Goal: Task Accomplishment & Management: Manage account settings

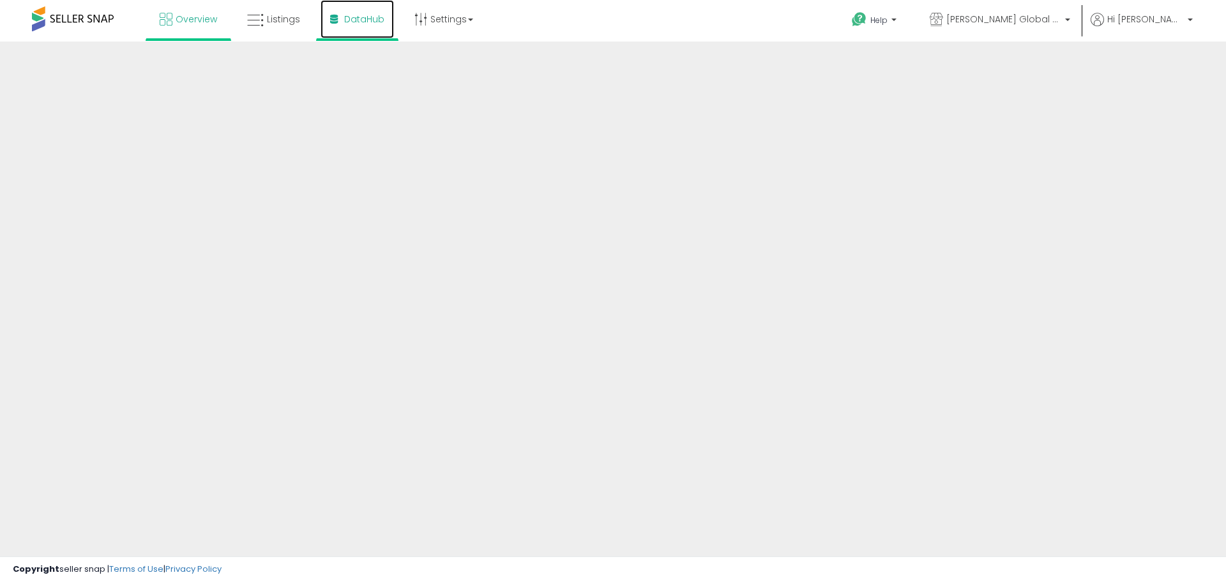
click at [369, 19] on span "DataHub" at bounding box center [364, 19] width 40 height 13
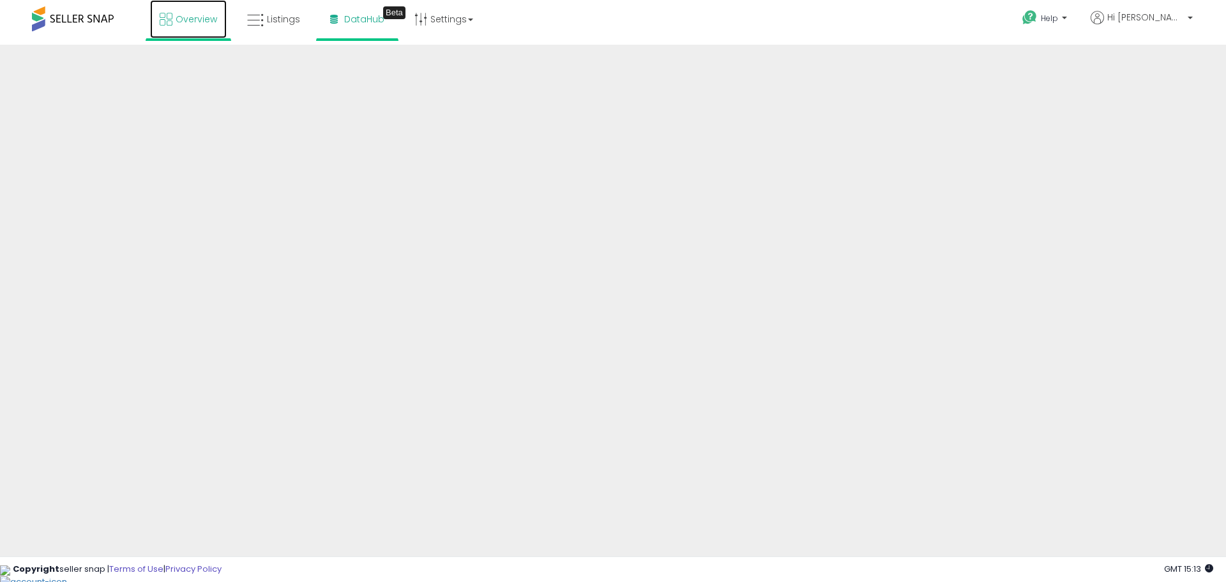
click at [198, 24] on span "Overview" at bounding box center [196, 19] width 41 height 13
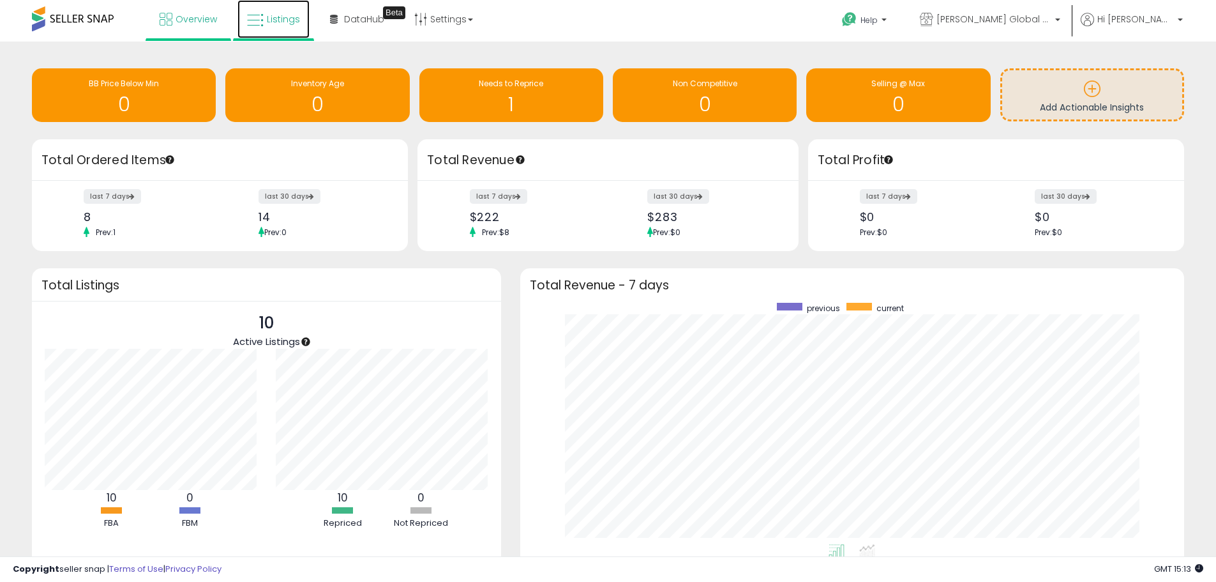
click at [265, 24] on link "Listings" at bounding box center [274, 19] width 72 height 38
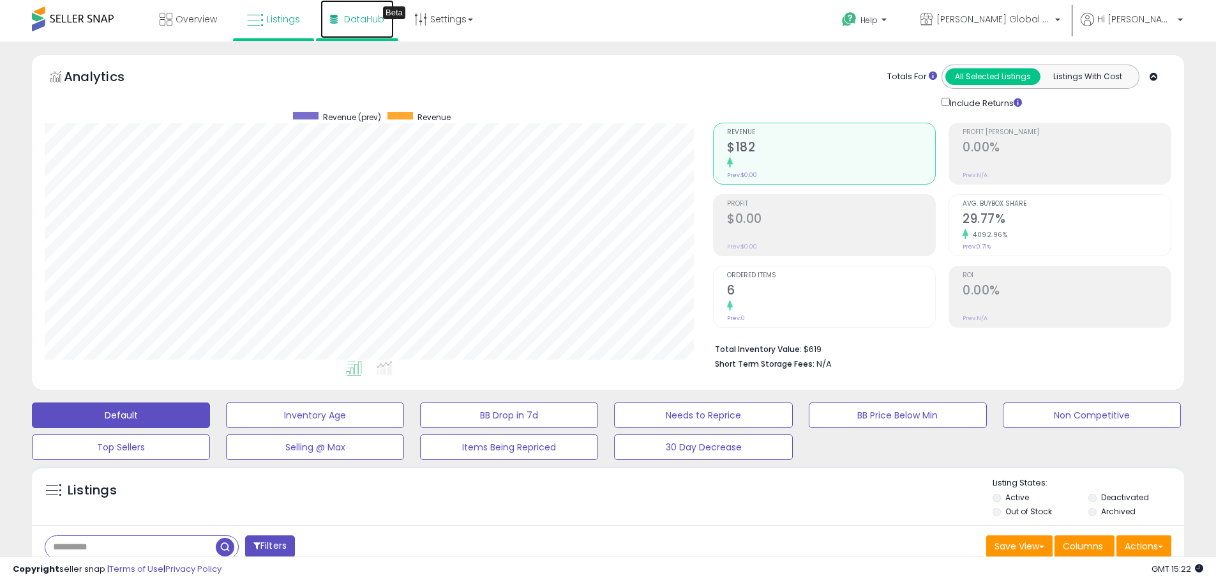
click at [361, 25] on span "DataHub" at bounding box center [364, 19] width 40 height 13
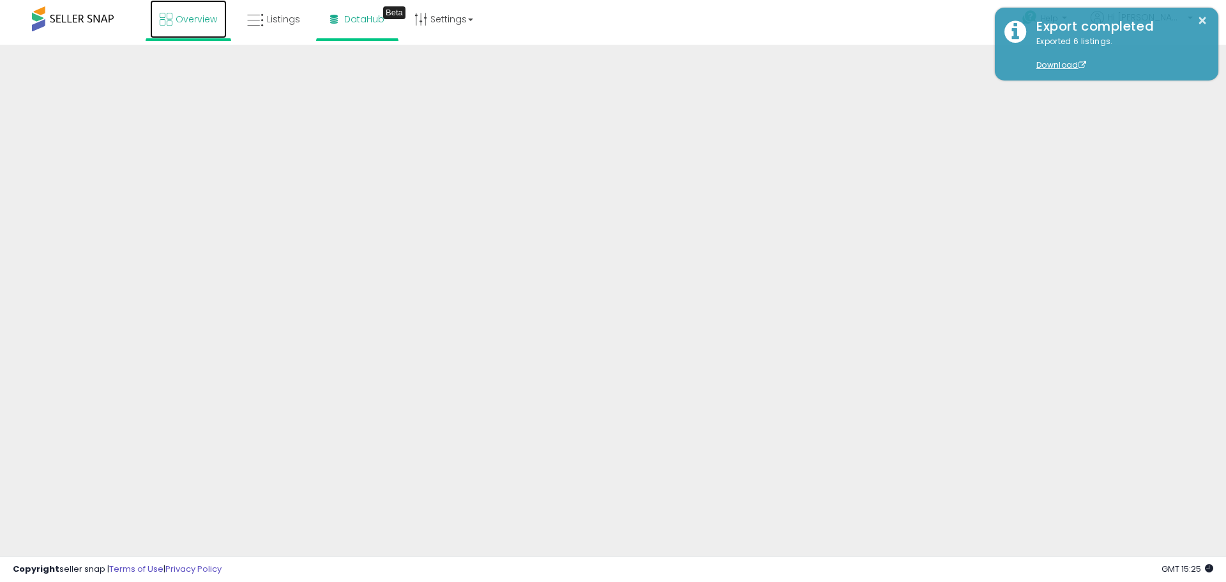
click at [188, 29] on link "Overview" at bounding box center [188, 19] width 77 height 38
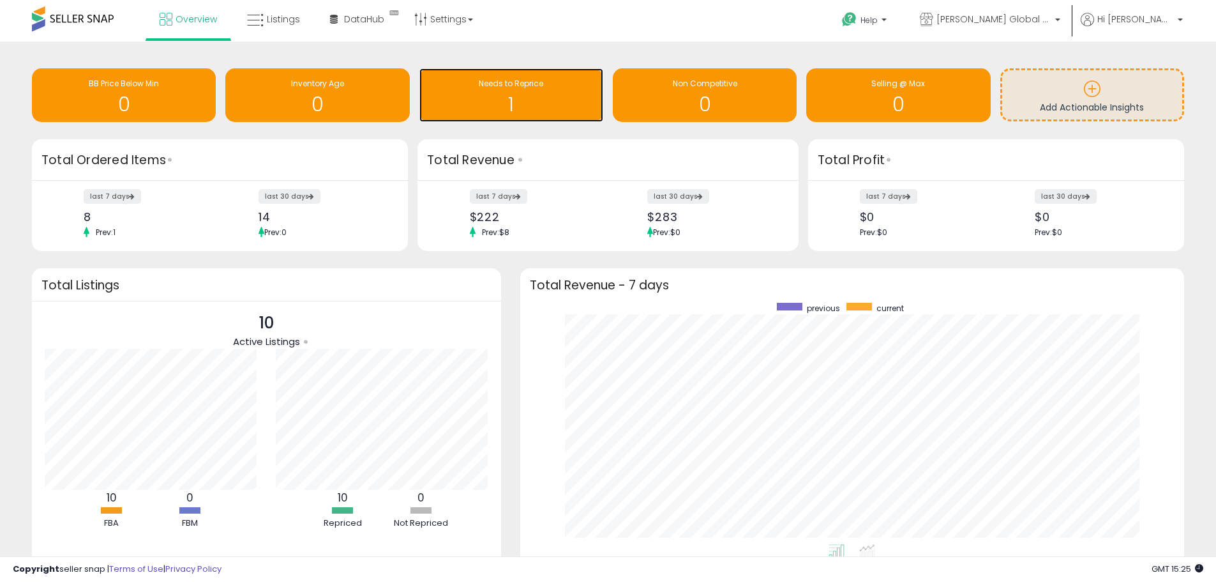
click at [508, 99] on h1 "1" at bounding box center [511, 104] width 171 height 21
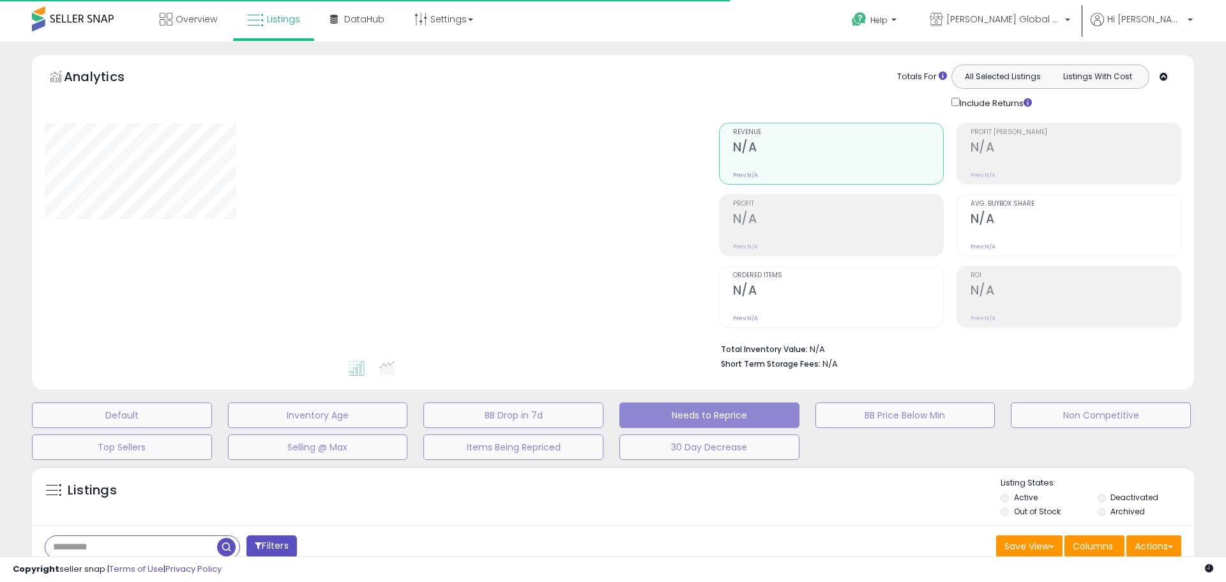
select select "**"
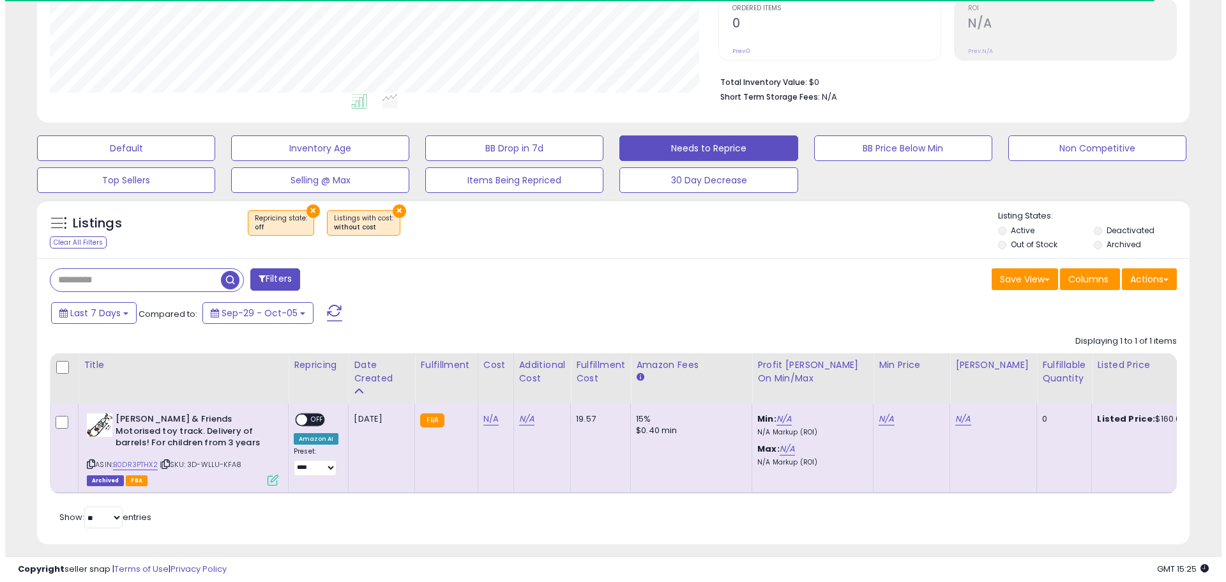
scroll to position [287, 0]
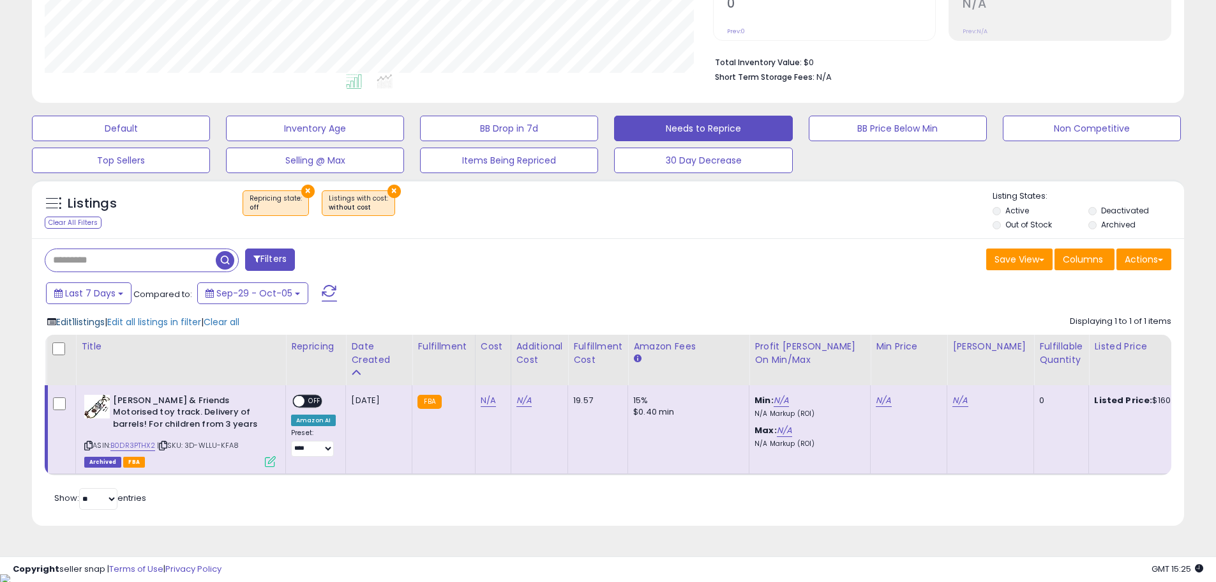
click at [92, 321] on span "Edit 1 listings" at bounding box center [80, 321] width 49 height 13
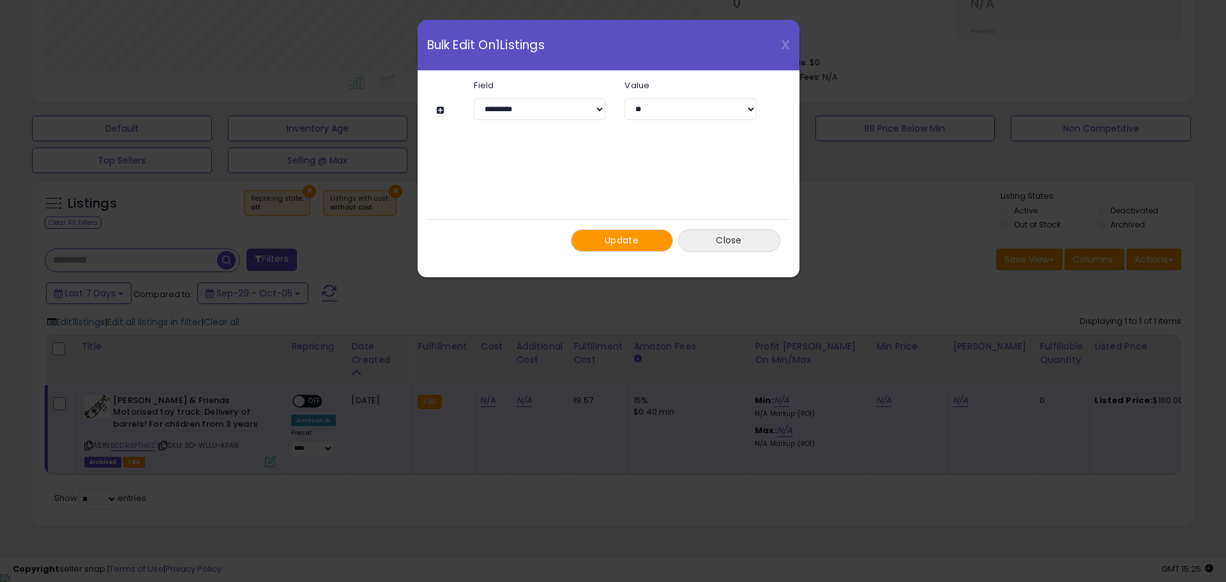
click at [713, 236] on button "Close" at bounding box center [729, 240] width 102 height 22
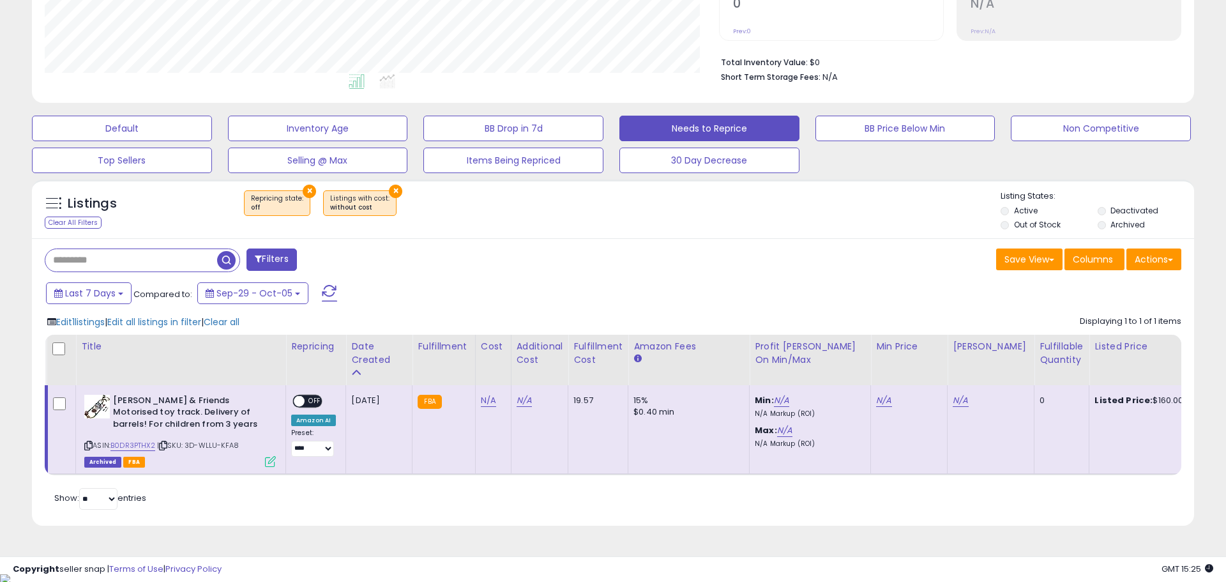
scroll to position [638188, 637782]
click at [181, 322] on span "Edit all listings in filter" at bounding box center [154, 321] width 94 height 13
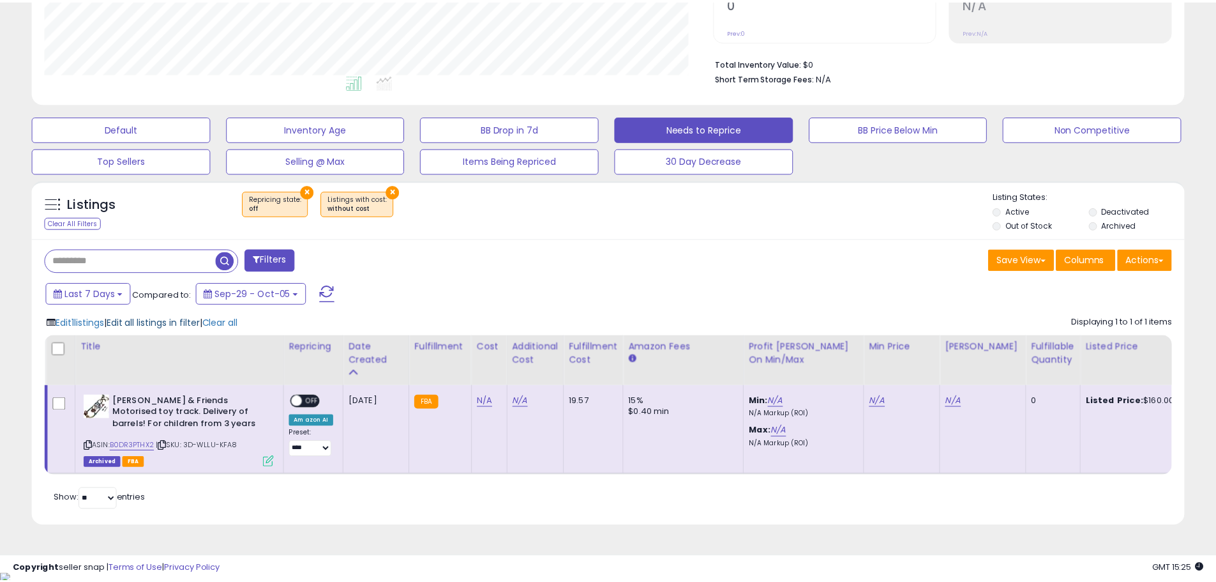
scroll to position [262, 674]
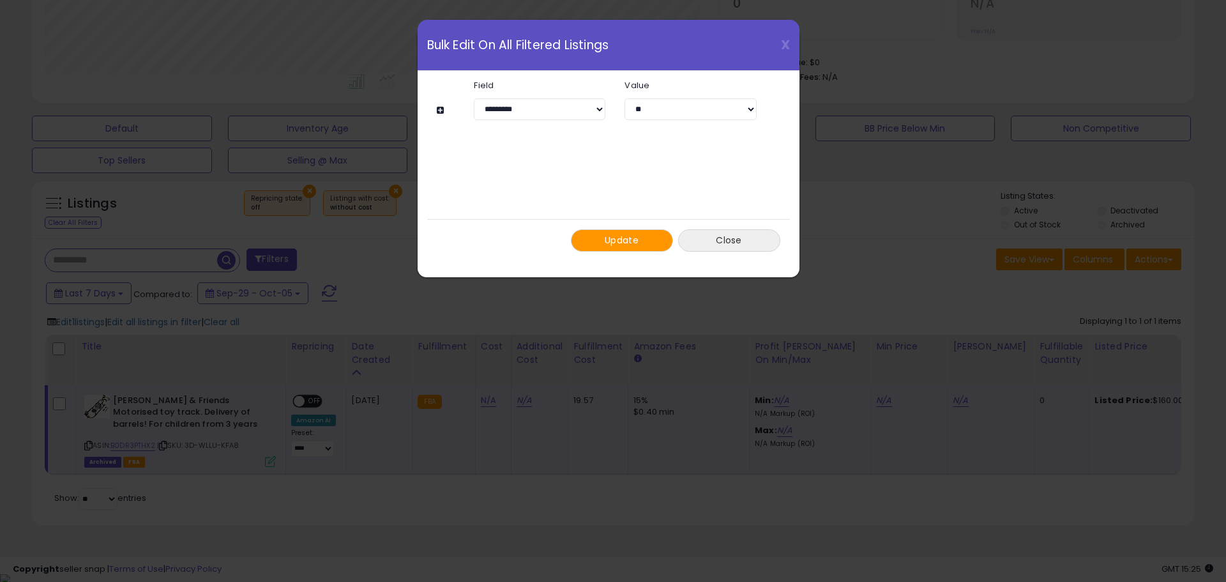
click at [717, 239] on button "Close" at bounding box center [729, 240] width 102 height 22
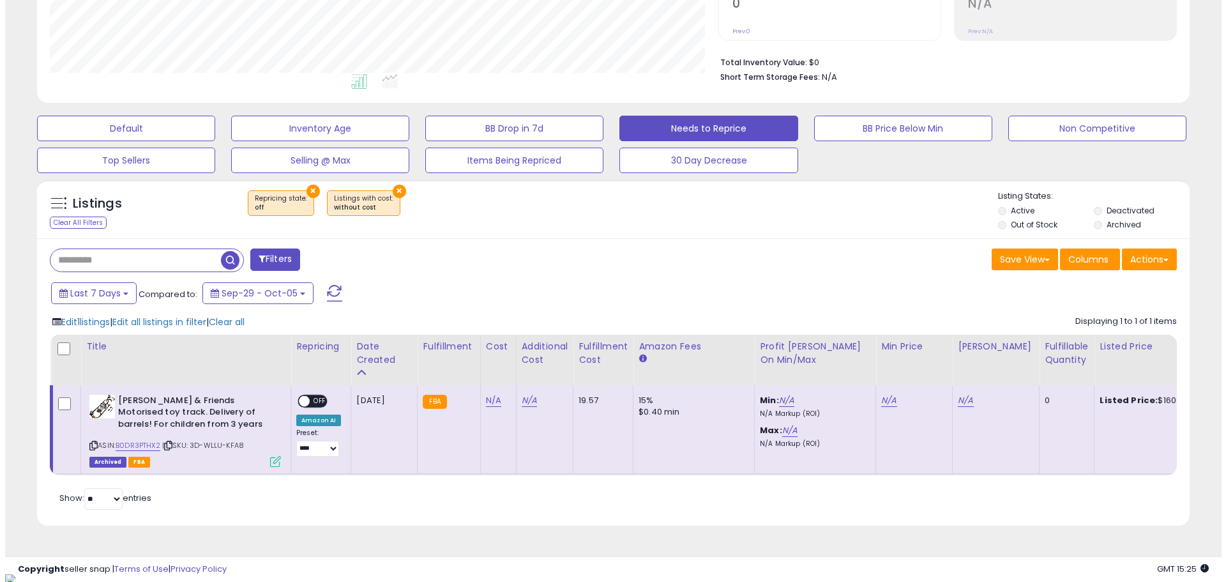
scroll to position [638188, 637782]
click at [100, 318] on span "Edit 1 listings" at bounding box center [80, 321] width 49 height 13
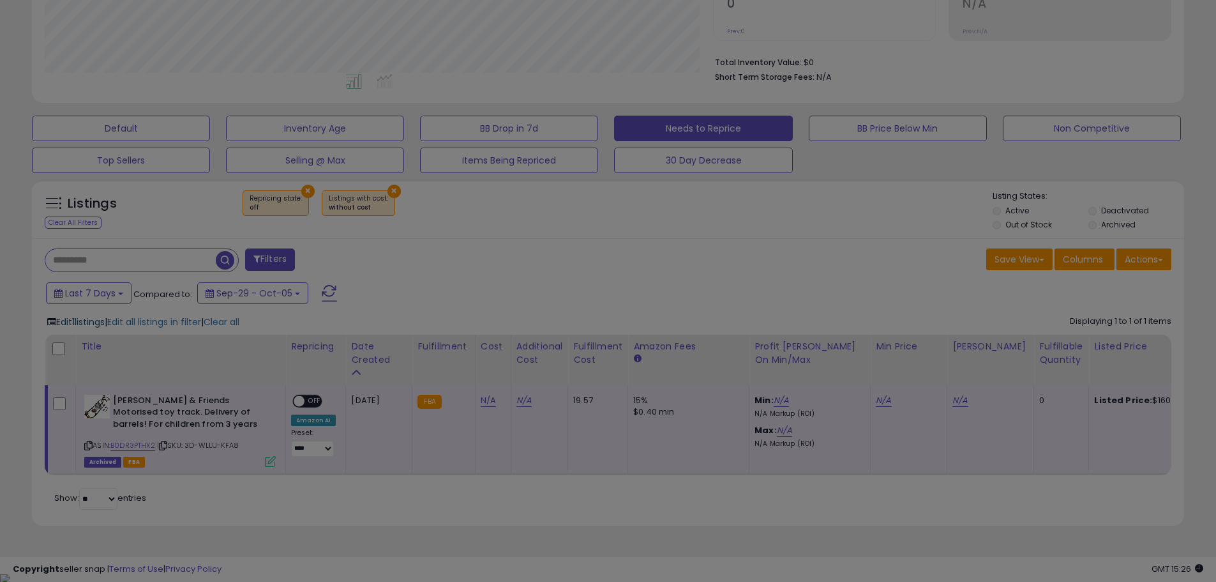
scroll to position [262, 674]
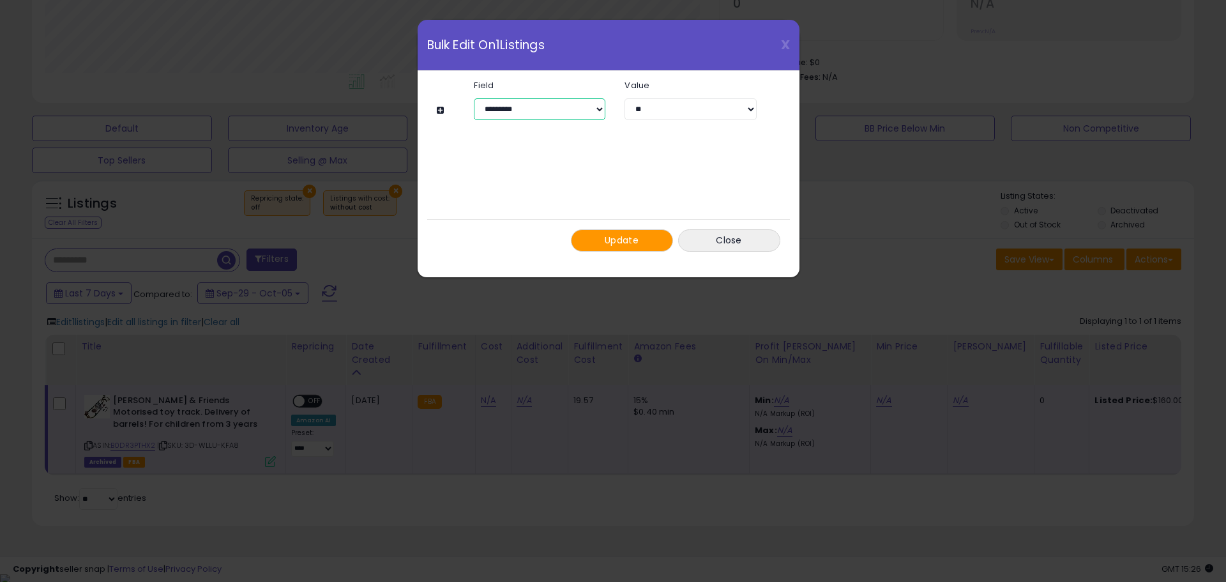
click at [509, 112] on select "**********" at bounding box center [540, 109] width 132 height 22
click at [640, 163] on div "**********" at bounding box center [608, 166] width 343 height 190
click at [723, 238] on button "Close" at bounding box center [729, 240] width 102 height 22
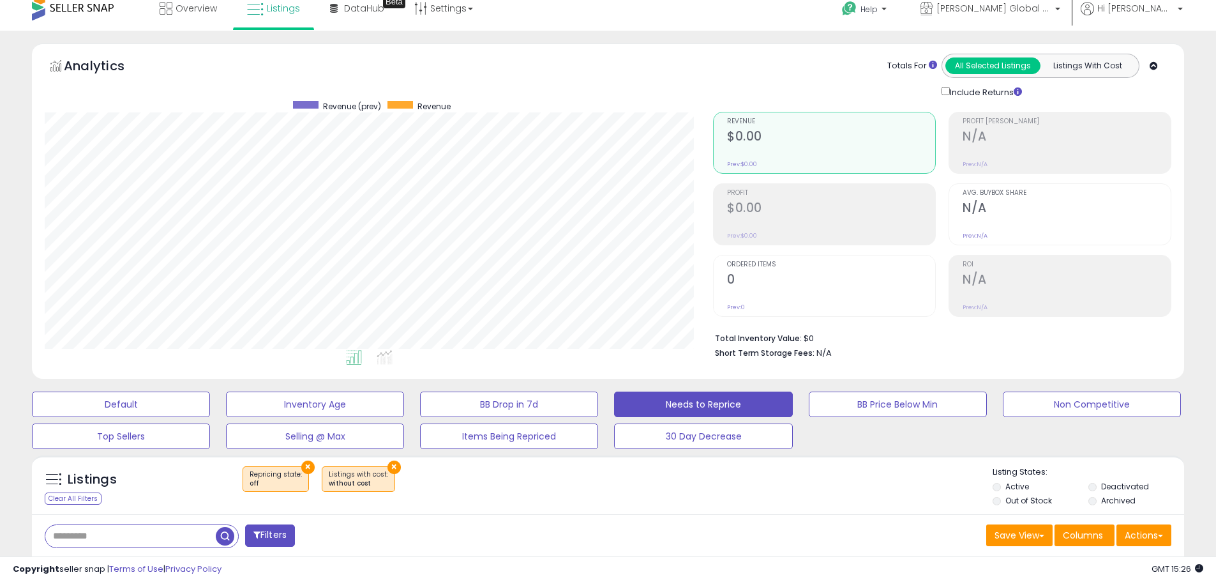
scroll to position [0, 0]
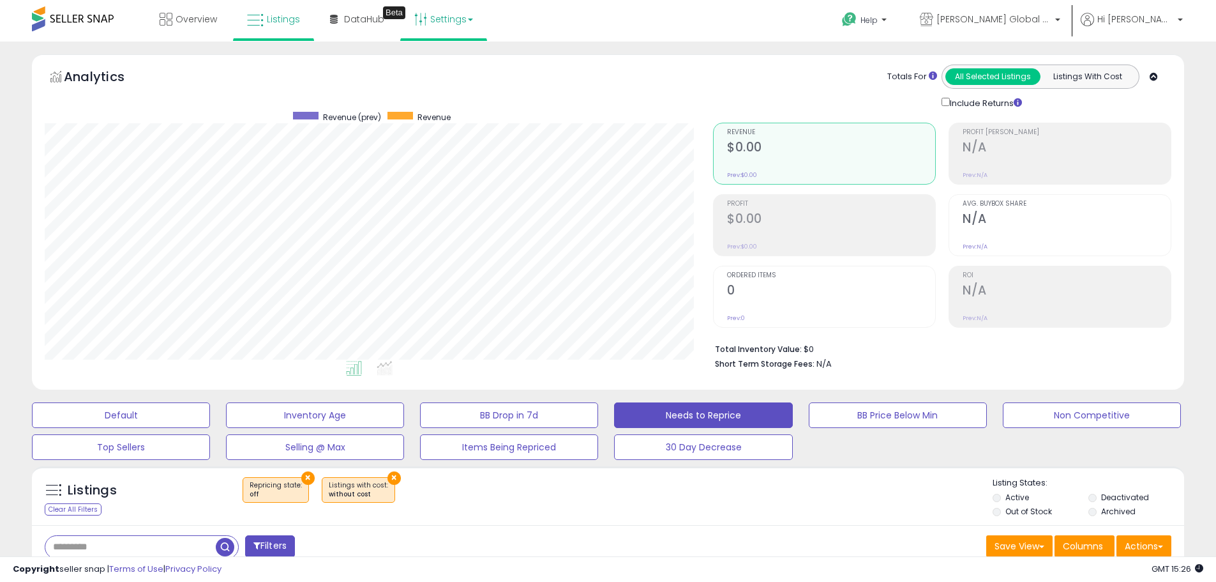
click at [430, 18] on link "Settings" at bounding box center [444, 19] width 78 height 38
click at [356, 16] on span "DataHub" at bounding box center [364, 19] width 40 height 13
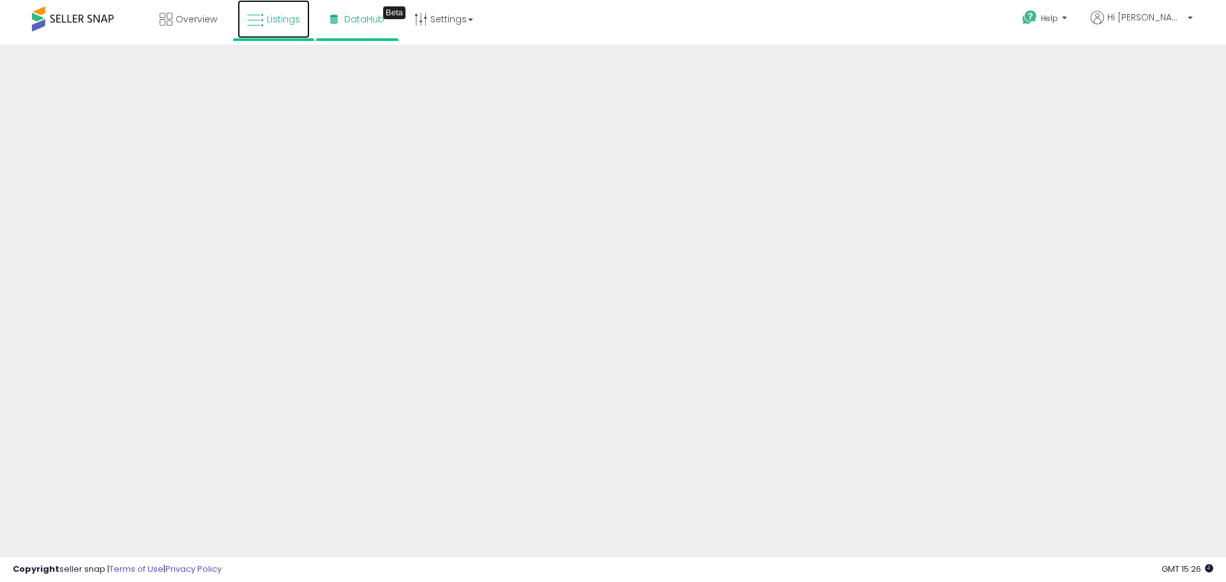
click at [260, 13] on icon at bounding box center [255, 20] width 17 height 17
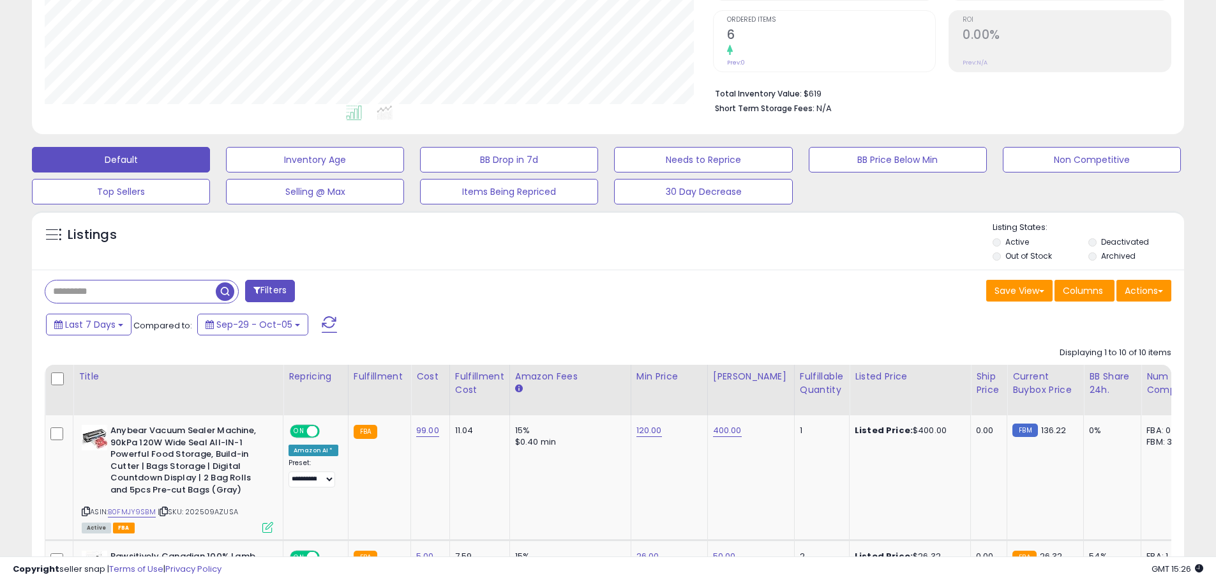
scroll to position [447, 0]
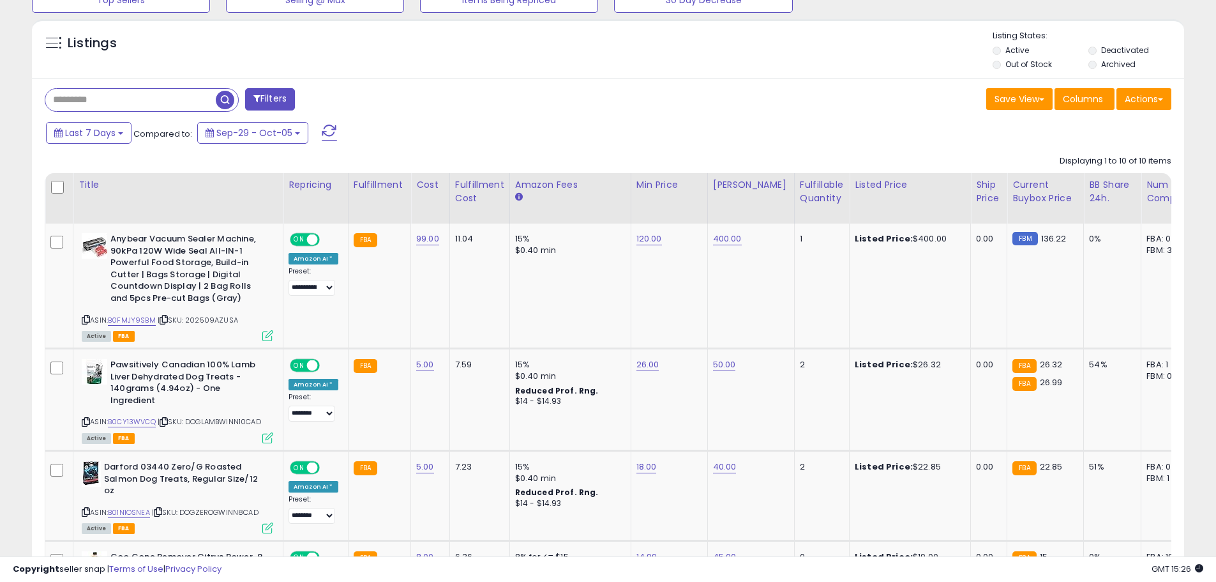
click at [331, 128] on span at bounding box center [329, 132] width 15 height 17
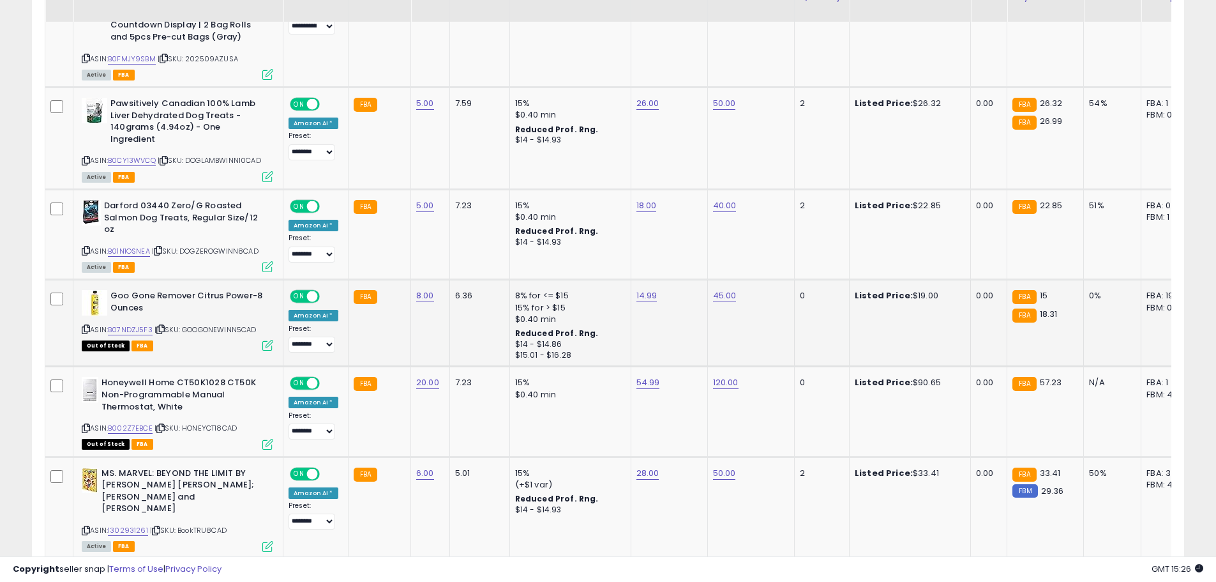
scroll to position [389, 0]
